Goal: Information Seeking & Learning: Learn about a topic

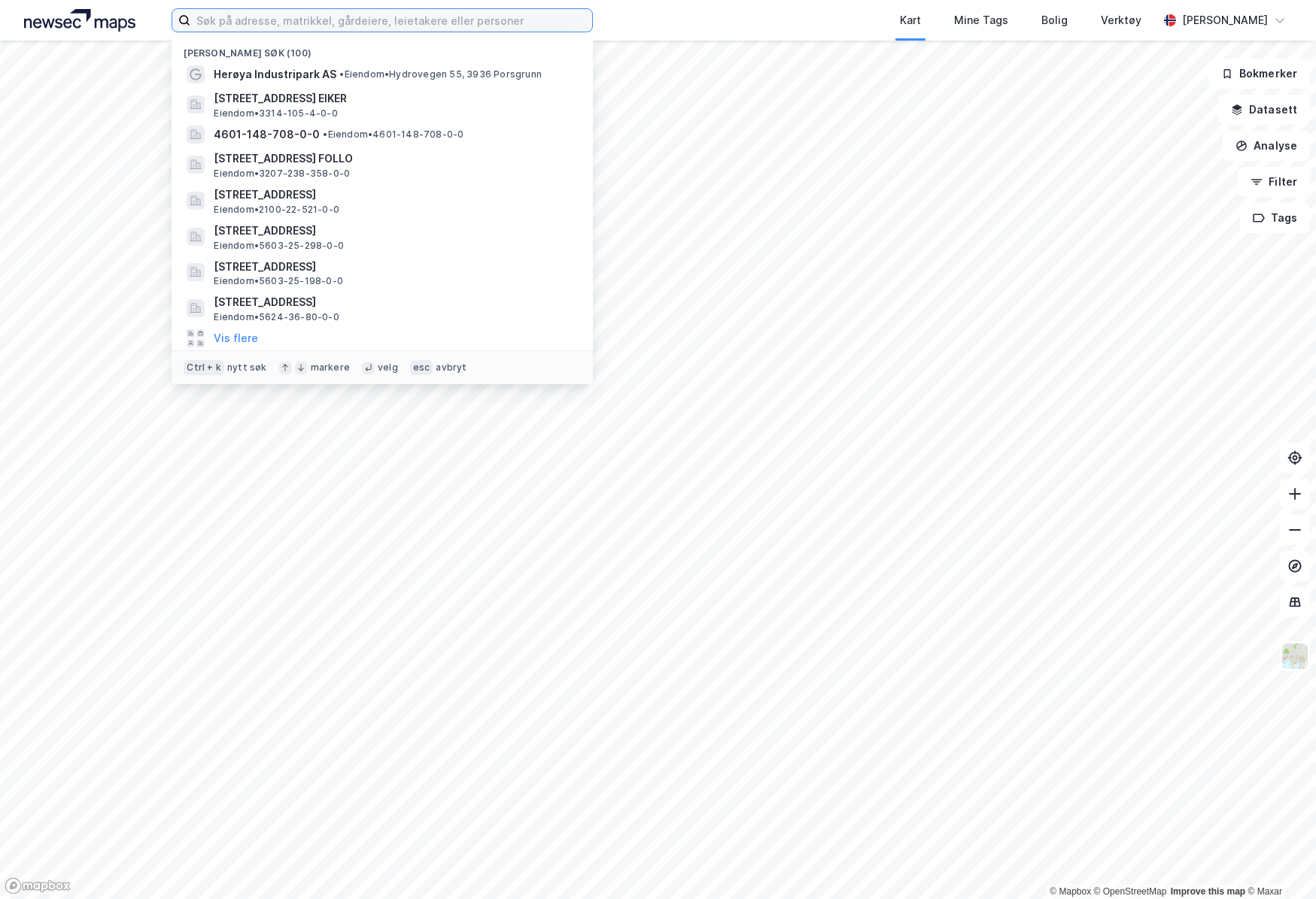
click at [409, 20] on input at bounding box center [391, 19] width 402 height 22
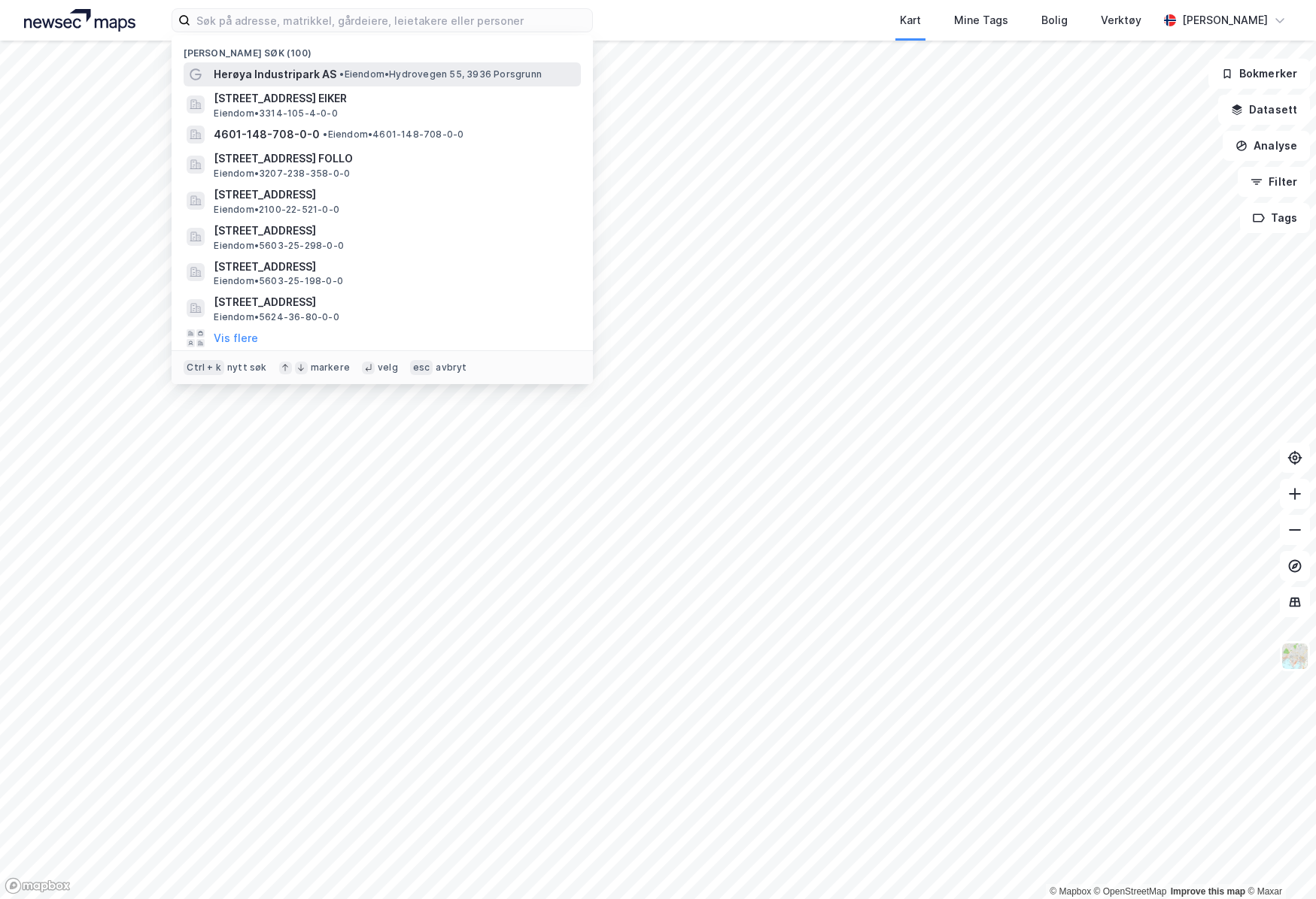
click at [312, 80] on span "Herøya Industripark AS" at bounding box center [275, 74] width 122 height 18
